Goal: Information Seeking & Learning: Learn about a topic

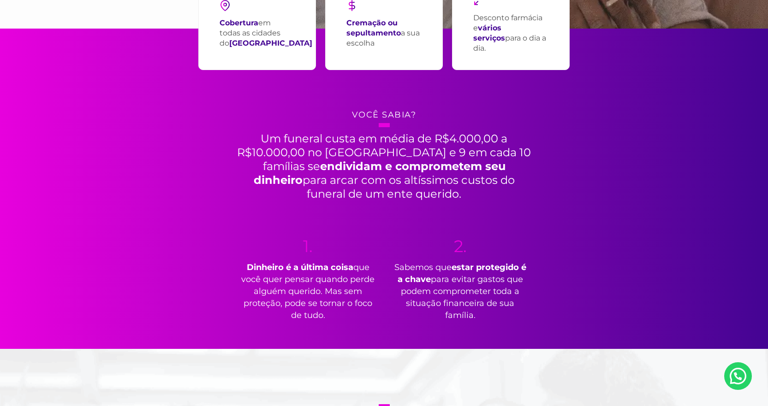
scroll to position [323, 0]
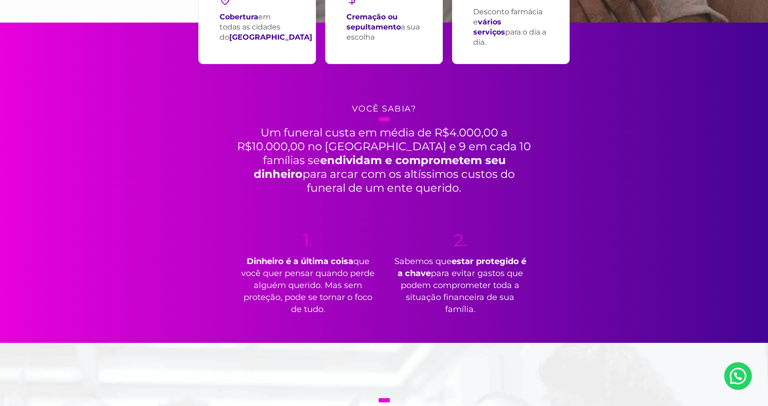
click at [302, 143] on h2 "Um funeral custa em média de R$4.000,00 a R$10.000,00 no [GEOGRAPHIC_DATA] e 9 …" at bounding box center [384, 156] width 300 height 78
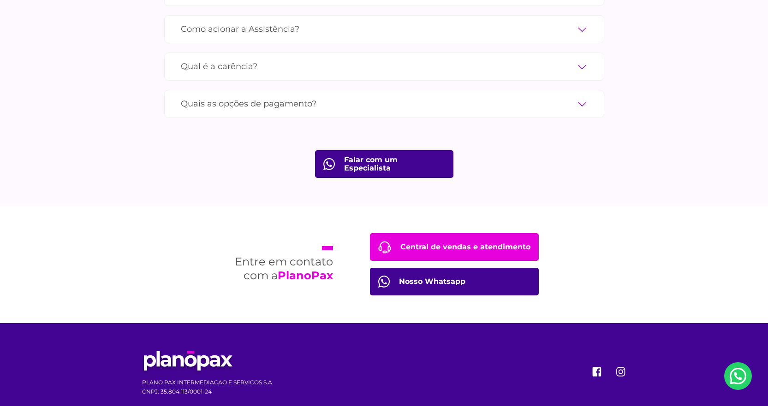
scroll to position [3293, 0]
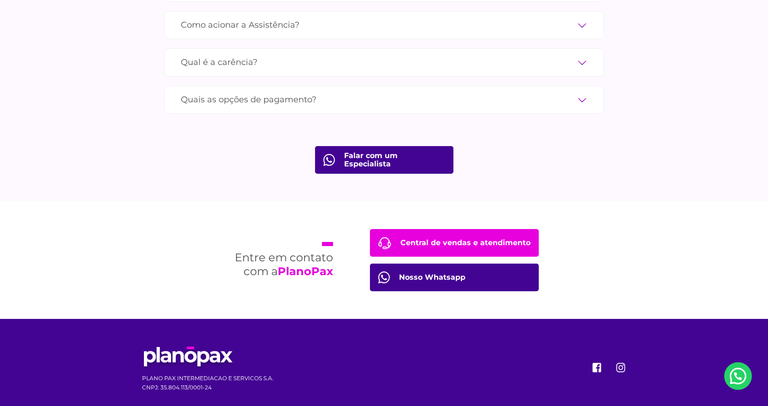
click at [525, 229] on link "Central de vendas e atendimento" at bounding box center [454, 243] width 169 height 28
drag, startPoint x: 159, startPoint y: 373, endPoint x: 253, endPoint y: 374, distance: 94.1
click at [253, 383] on p "CNPJ: 35.804.113/0001-24" at bounding box center [207, 387] width 131 height 9
copy p "35.804.113/0001-24"
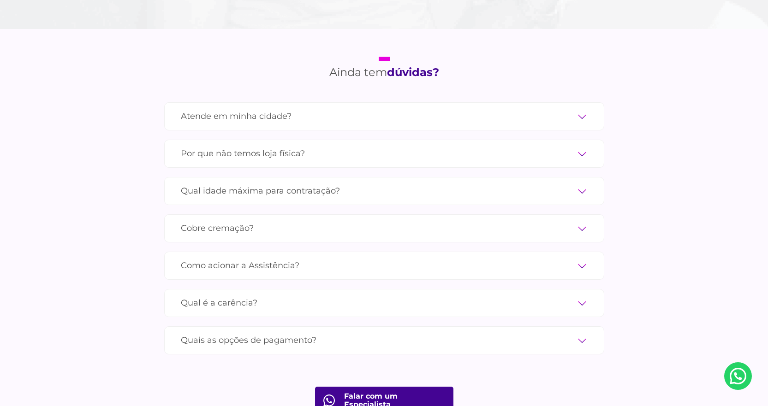
scroll to position [3043, 0]
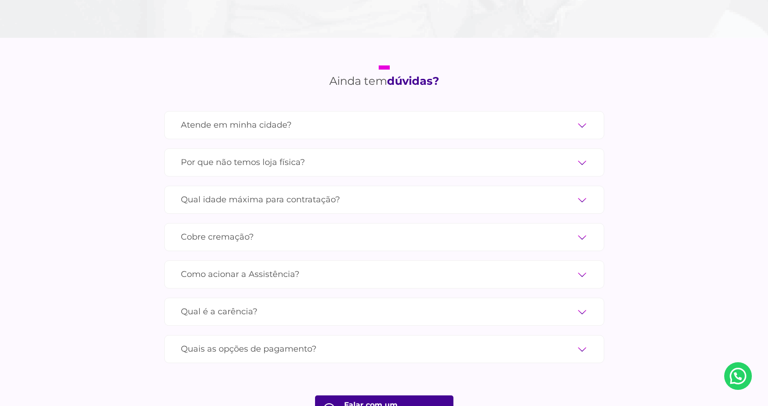
click at [586, 117] on label "Atende em minha cidade?" at bounding box center [384, 125] width 407 height 16
click at [0, 0] on input "Atende em minha cidade?" at bounding box center [0, 0] width 0 height 0
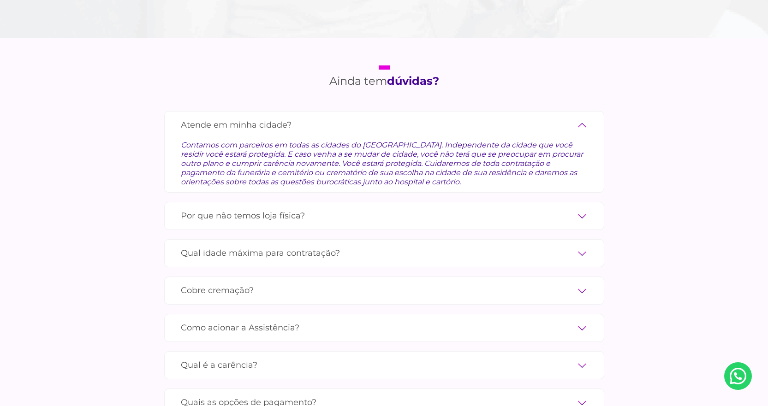
click at [582, 117] on label "Atende em minha cidade?" at bounding box center [384, 125] width 407 height 16
click at [0, 0] on input "Atende em minha cidade?" at bounding box center [0, 0] width 0 height 0
click at [580, 117] on label "Atende em minha cidade?" at bounding box center [384, 125] width 407 height 16
click at [0, 0] on input "Atende em minha cidade?" at bounding box center [0, 0] width 0 height 0
click at [582, 117] on label "Atende em minha cidade?" at bounding box center [384, 125] width 407 height 16
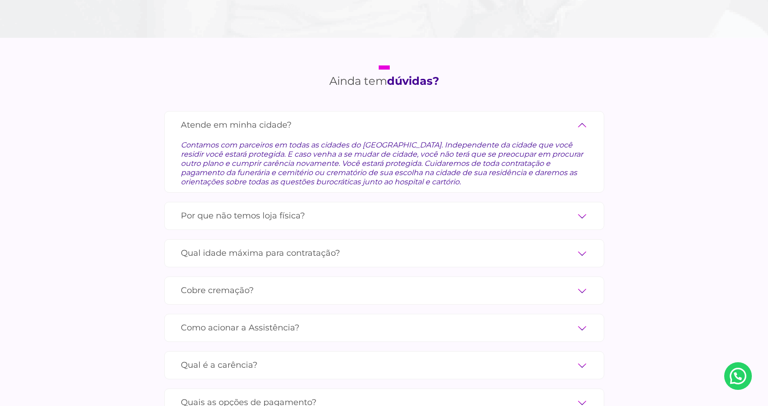
click at [0, 0] on input "Atende em minha cidade?" at bounding box center [0, 0] width 0 height 0
click at [265, 117] on label "Atende em minha cidade?" at bounding box center [384, 125] width 407 height 16
click at [0, 0] on input "Atende em minha cidade?" at bounding box center [0, 0] width 0 height 0
click at [591, 115] on div "Atende em minha cidade? Contamos com parceiros em todas as cidades do [GEOGRAPH…" at bounding box center [384, 152] width 440 height 82
click at [584, 117] on label "Atende em minha cidade?" at bounding box center [384, 125] width 407 height 16
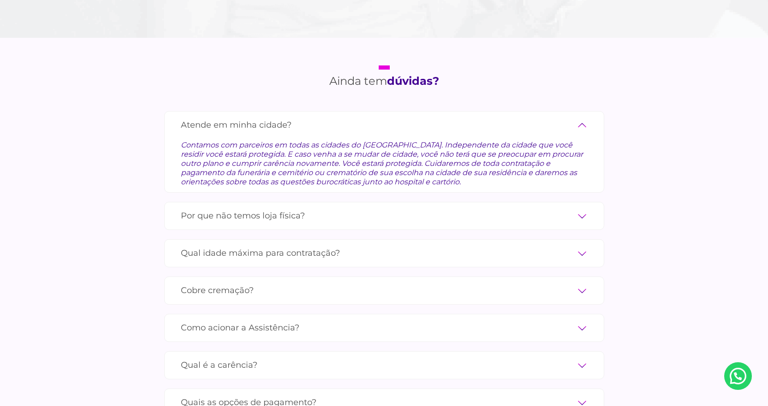
click at [0, 0] on input "Atende em minha cidade?" at bounding box center [0, 0] width 0 height 0
click at [584, 117] on label "Atende em minha cidade?" at bounding box center [384, 125] width 407 height 16
click at [0, 0] on input "Atende em minha cidade?" at bounding box center [0, 0] width 0 height 0
click at [583, 208] on label "Por que não temos loja física?" at bounding box center [384, 216] width 407 height 16
click at [0, 0] on input "Por que não temos loja física?" at bounding box center [0, 0] width 0 height 0
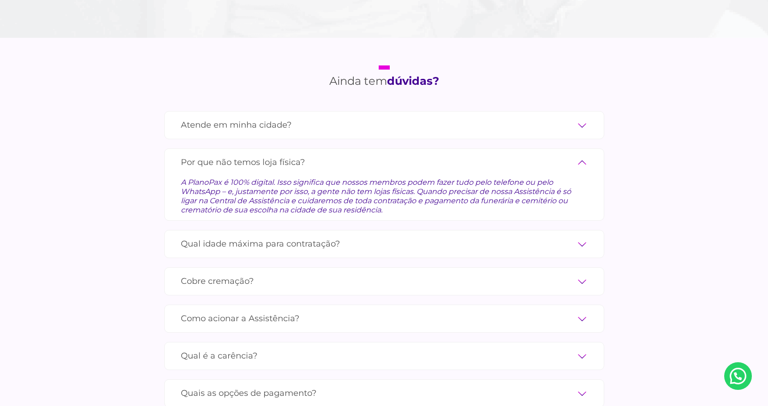
click at [582, 155] on label "Por que não temos loja física?" at bounding box center [384, 163] width 407 height 16
click at [0, 0] on input "Por que não temos loja física?" at bounding box center [0, 0] width 0 height 0
click at [582, 155] on label "Por que não temos loja física?" at bounding box center [384, 163] width 407 height 16
click at [0, 0] on input "Por que não temos loja física?" at bounding box center [0, 0] width 0 height 0
click at [585, 238] on label "Qual idade máxima para contratação?" at bounding box center [384, 244] width 407 height 16
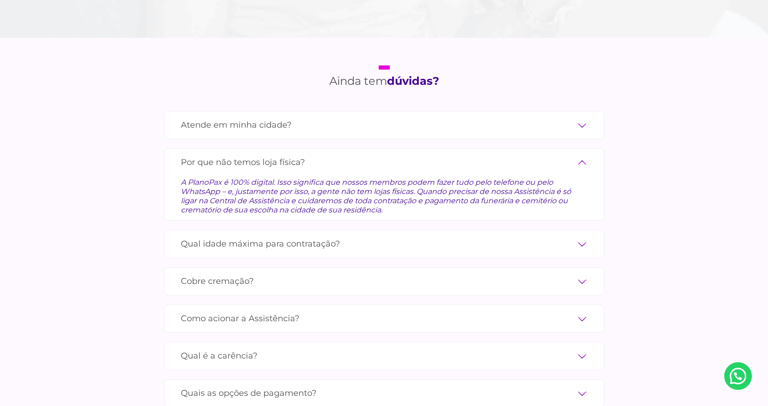
click at [0, 0] on input "Qual idade máxima para contratação?" at bounding box center [0, 0] width 0 height 0
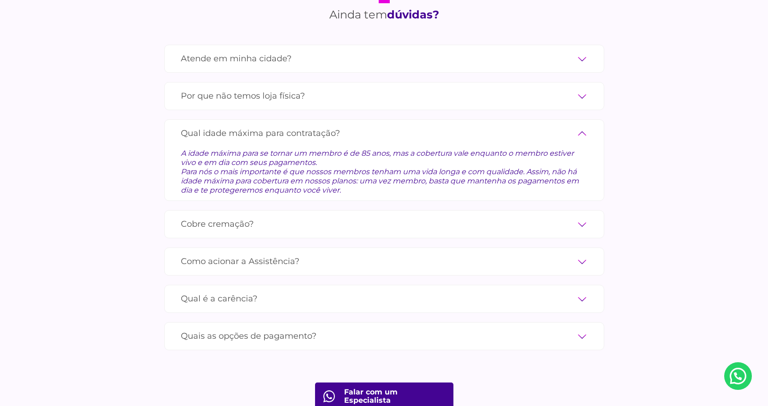
scroll to position [3136, 0]
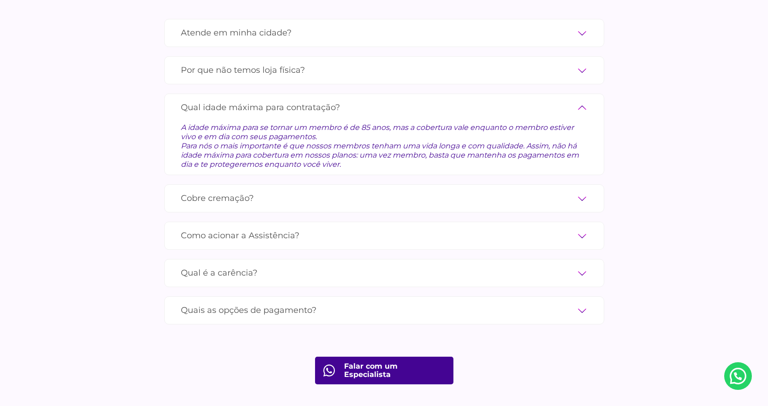
click at [583, 191] on label "Cobre cremação?" at bounding box center [384, 199] width 407 height 16
click at [0, 0] on input "Cobre cremação?" at bounding box center [0, 0] width 0 height 0
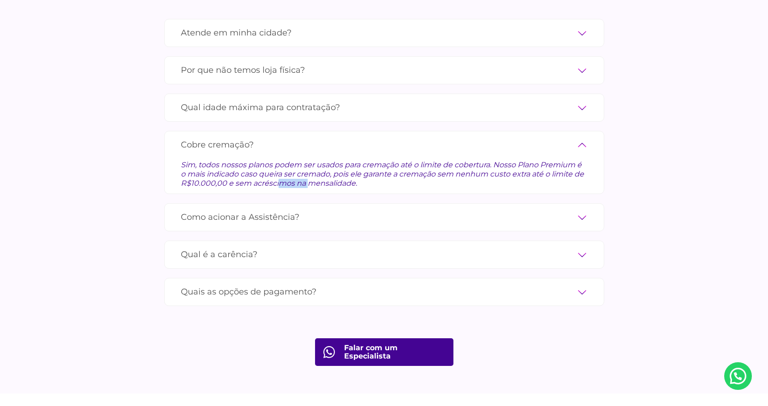
drag, startPoint x: 182, startPoint y: 169, endPoint x: 224, endPoint y: 168, distance: 42.5
click at [224, 168] on div "Sim, todos nossos planos podem ser usados para cremação até o limite de cobertu…" at bounding box center [384, 170] width 407 height 35
click at [626, 105] on div "Ainda tem dúvidas? Atende em minha cidade? Contamos com parceiros em todas as c…" at bounding box center [384, 170] width 498 height 448
click at [287, 334] on div "Ainda tem dúvidas? Atende em minha cidade? Contamos com parceiros em todas as c…" at bounding box center [384, 170] width 498 height 448
click at [286, 209] on label "Como acionar a Assistência?" at bounding box center [384, 217] width 407 height 16
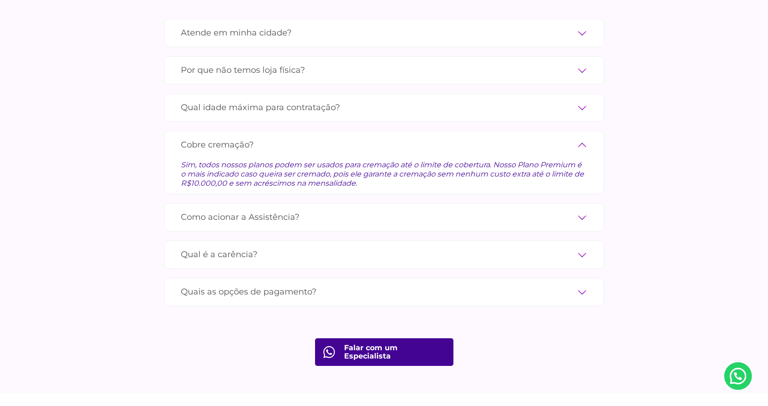
click at [0, 0] on input "Como acionar a Assistência?" at bounding box center [0, 0] width 0 height 0
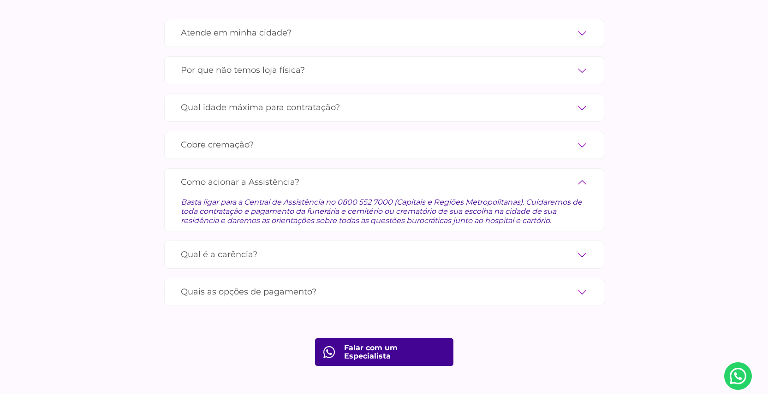
click at [237, 247] on label "Qual é a carência?" at bounding box center [384, 255] width 407 height 16
click at [0, 0] on input "Qual é a carência?" at bounding box center [0, 0] width 0 height 0
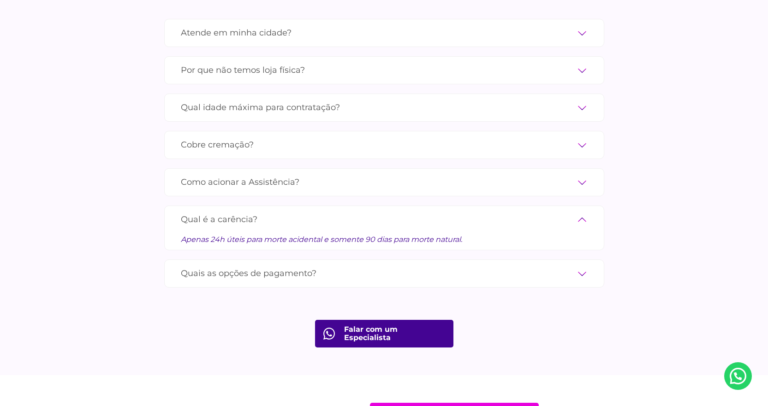
click at [244, 266] on label "Quais as opções de pagamento?" at bounding box center [384, 274] width 407 height 16
click at [0, 0] on input "Quais as opções de pagamento?" at bounding box center [0, 0] width 0 height 0
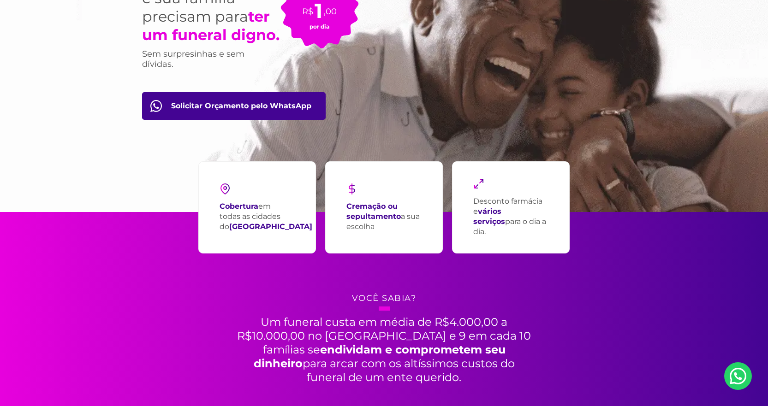
scroll to position [85, 0]
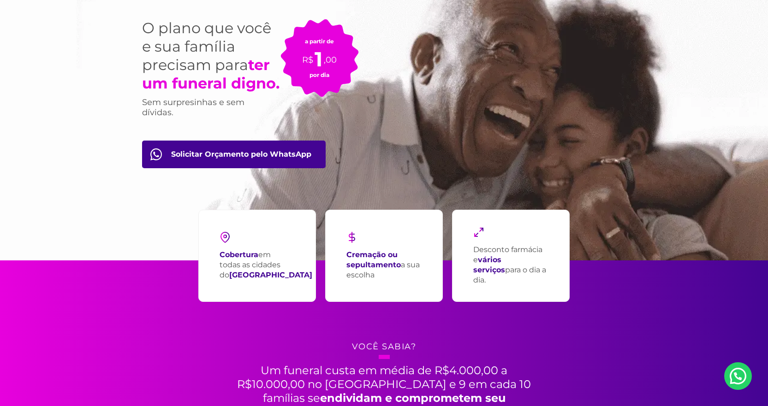
click at [44, 260] on section "Falar com um Especialista Faça uma simulação O plano que você e sua família pre…" at bounding box center [384, 88] width 768 height 346
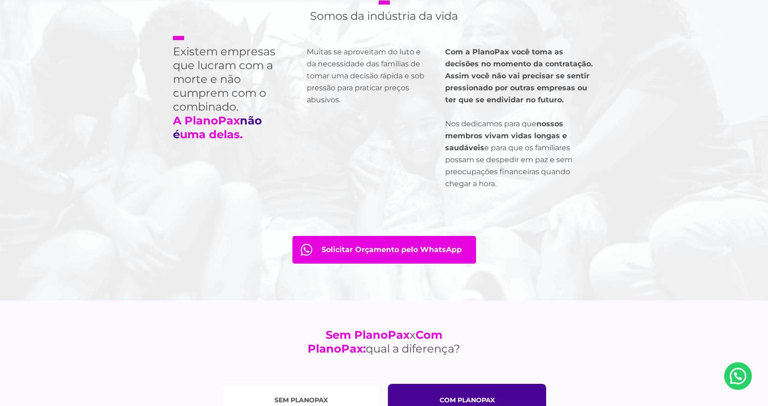
scroll to position [731, 0]
